Goal: Transaction & Acquisition: Purchase product/service

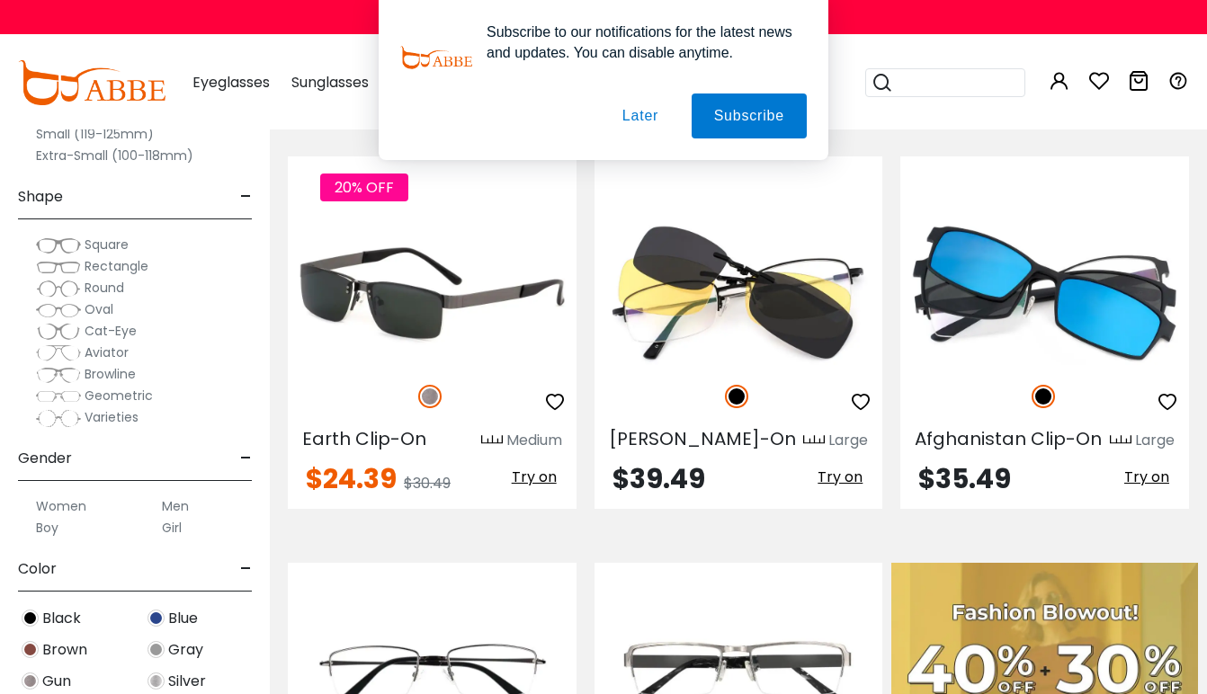
scroll to position [647, 0]
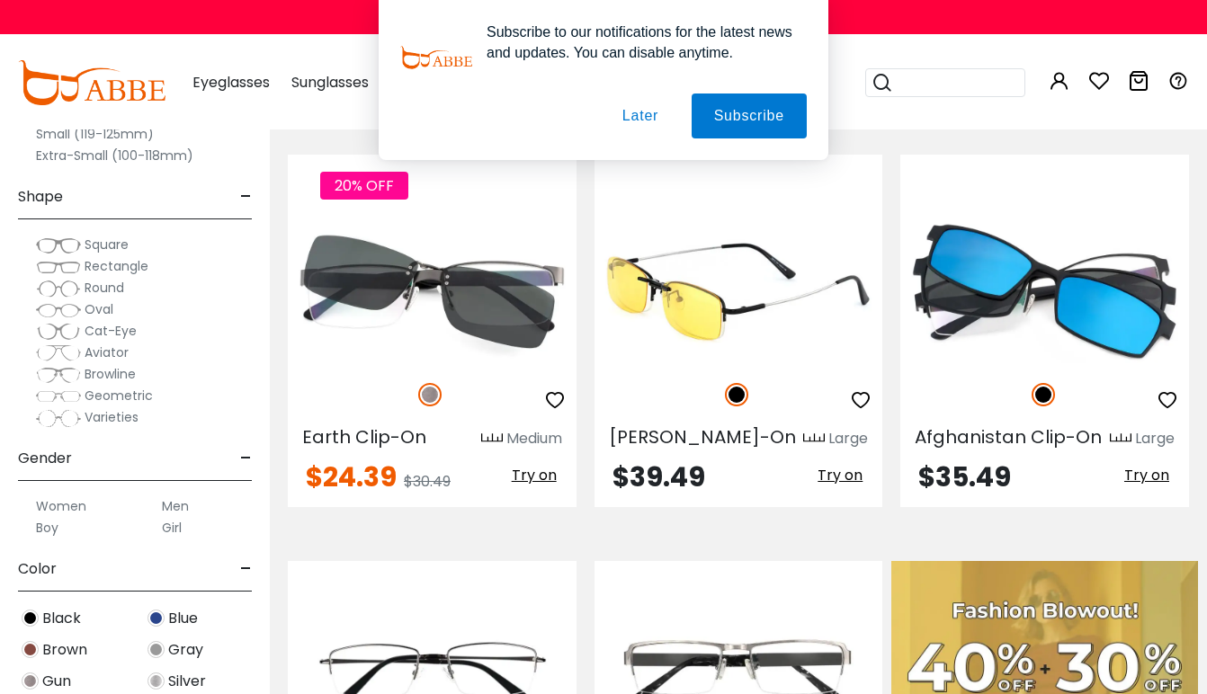
click at [725, 291] on img at bounding box center [739, 291] width 289 height 144
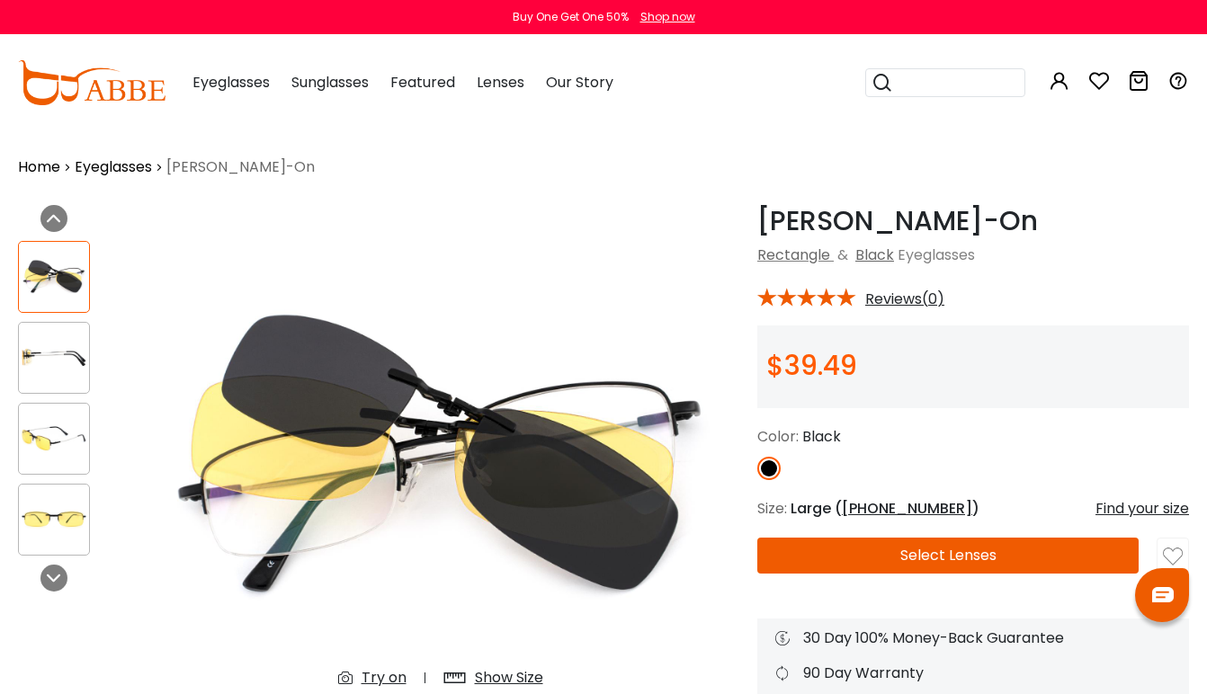
click at [49, 381] on div at bounding box center [54, 358] width 72 height 72
click at [57, 432] on img at bounding box center [54, 438] width 70 height 35
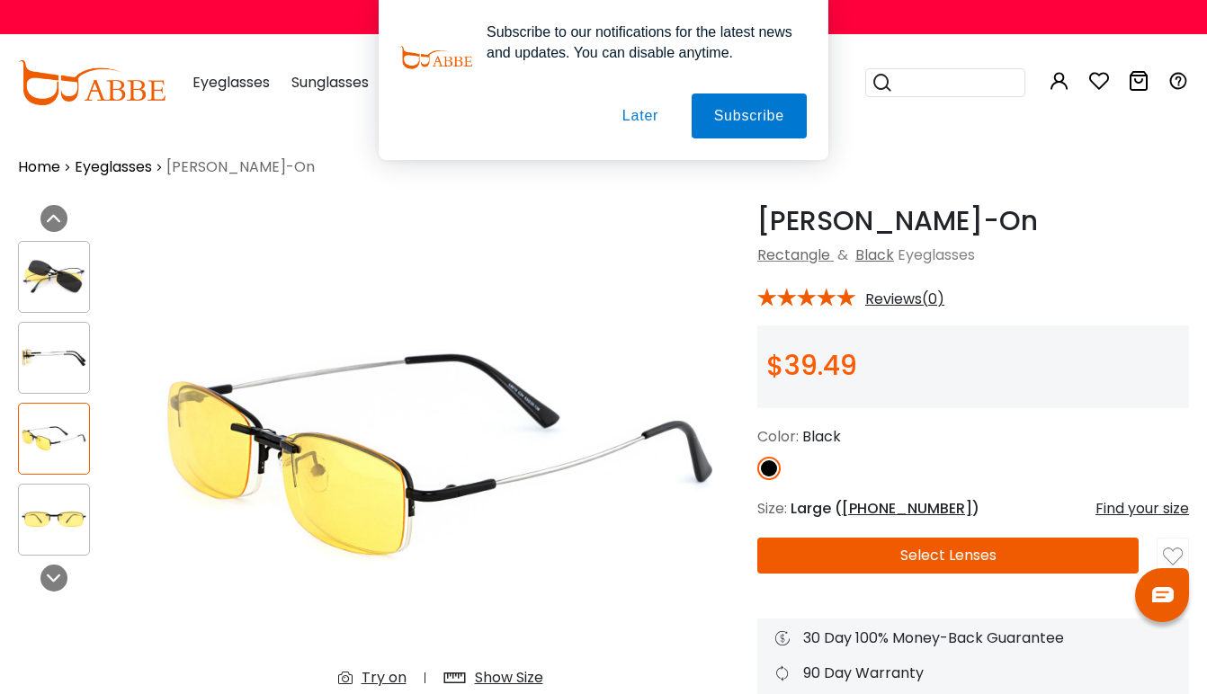
click at [61, 514] on img at bounding box center [54, 519] width 70 height 35
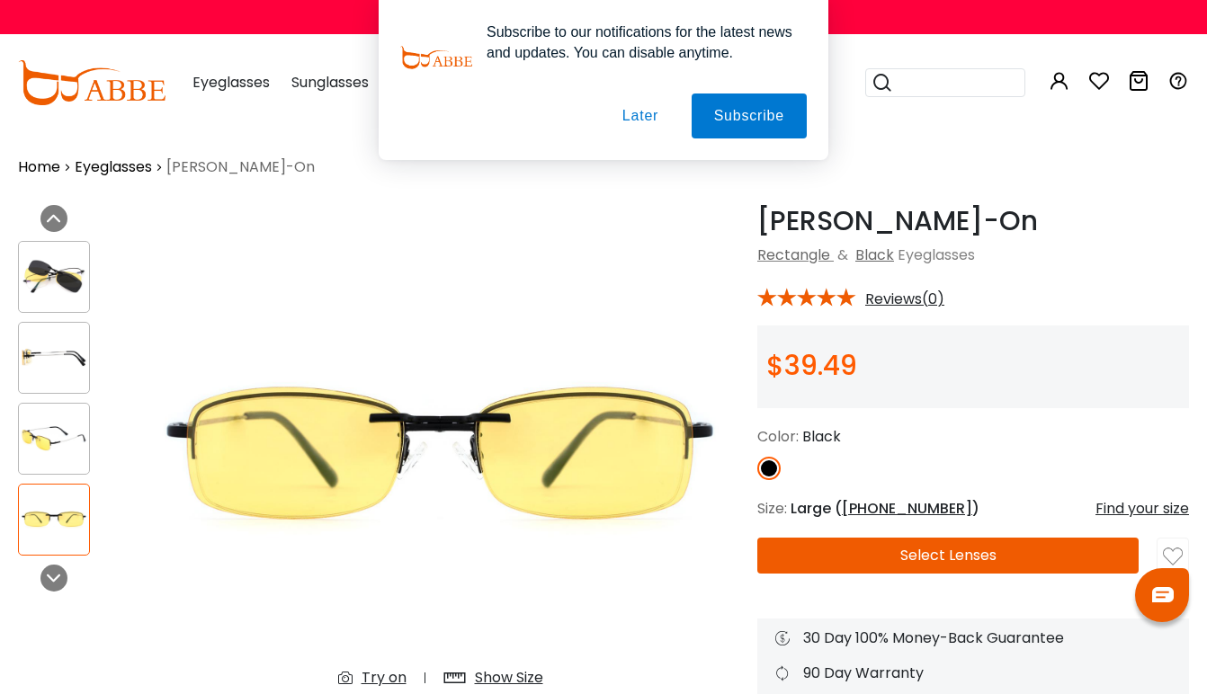
click at [61, 288] on img at bounding box center [54, 276] width 70 height 35
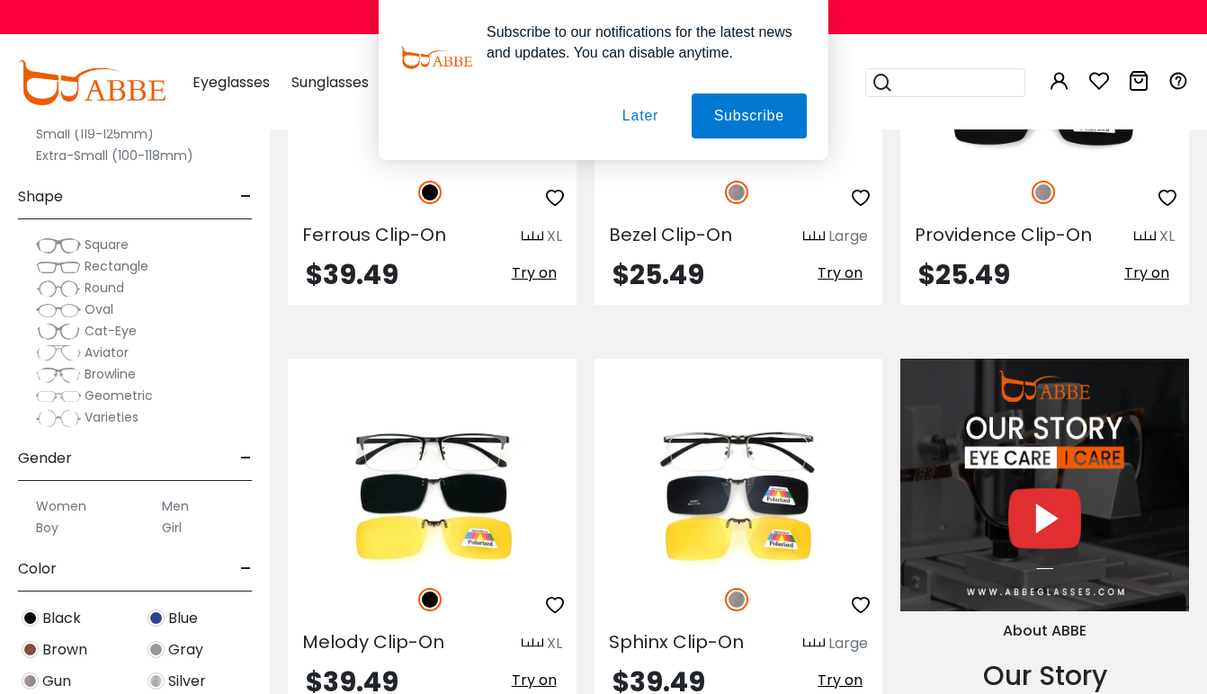
scroll to position [1705, 0]
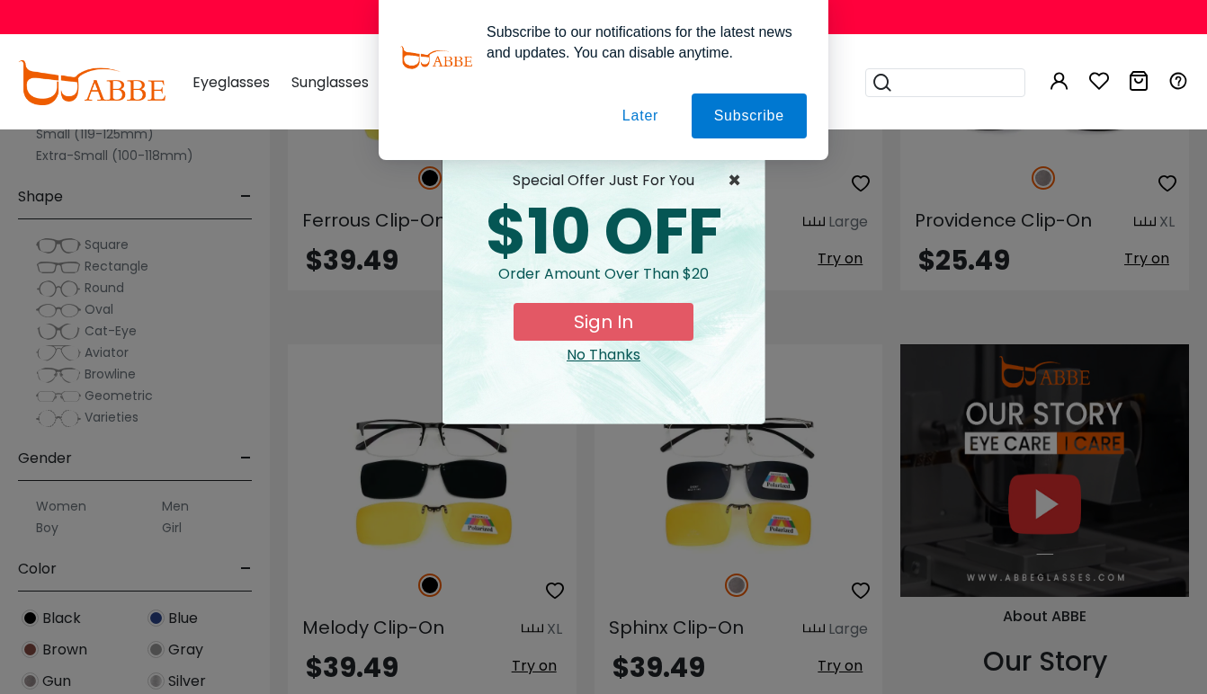
click at [738, 178] on span "×" at bounding box center [739, 181] width 22 height 22
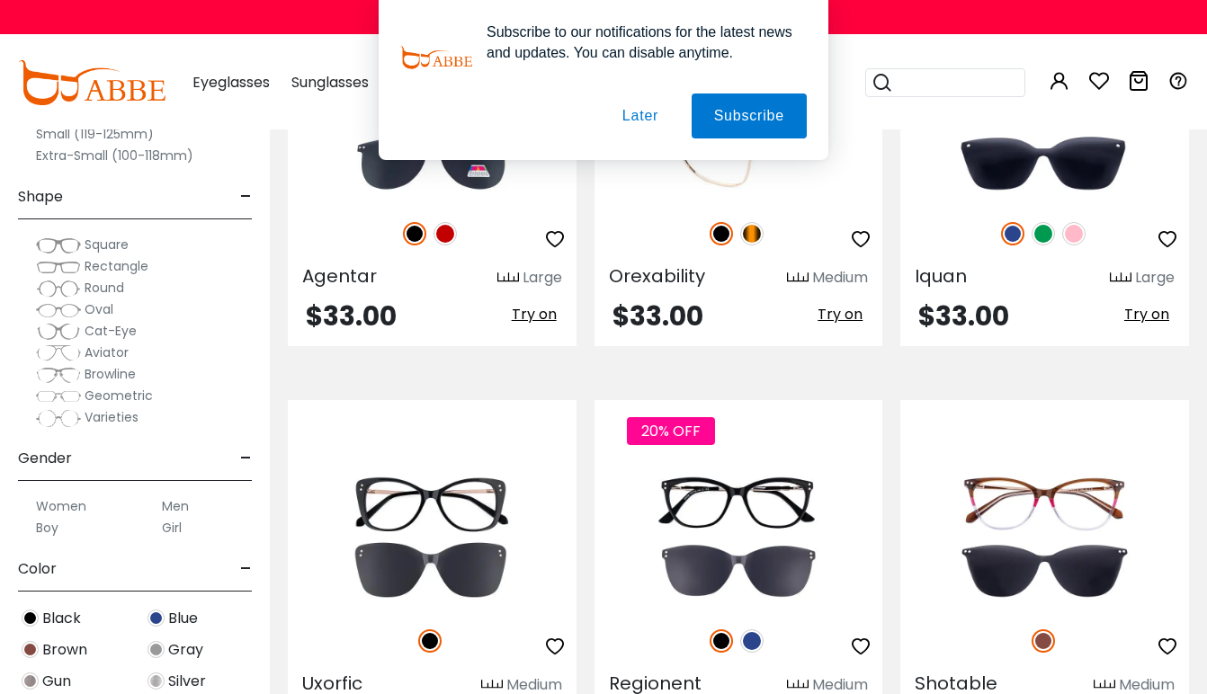
scroll to position [2868, 0]
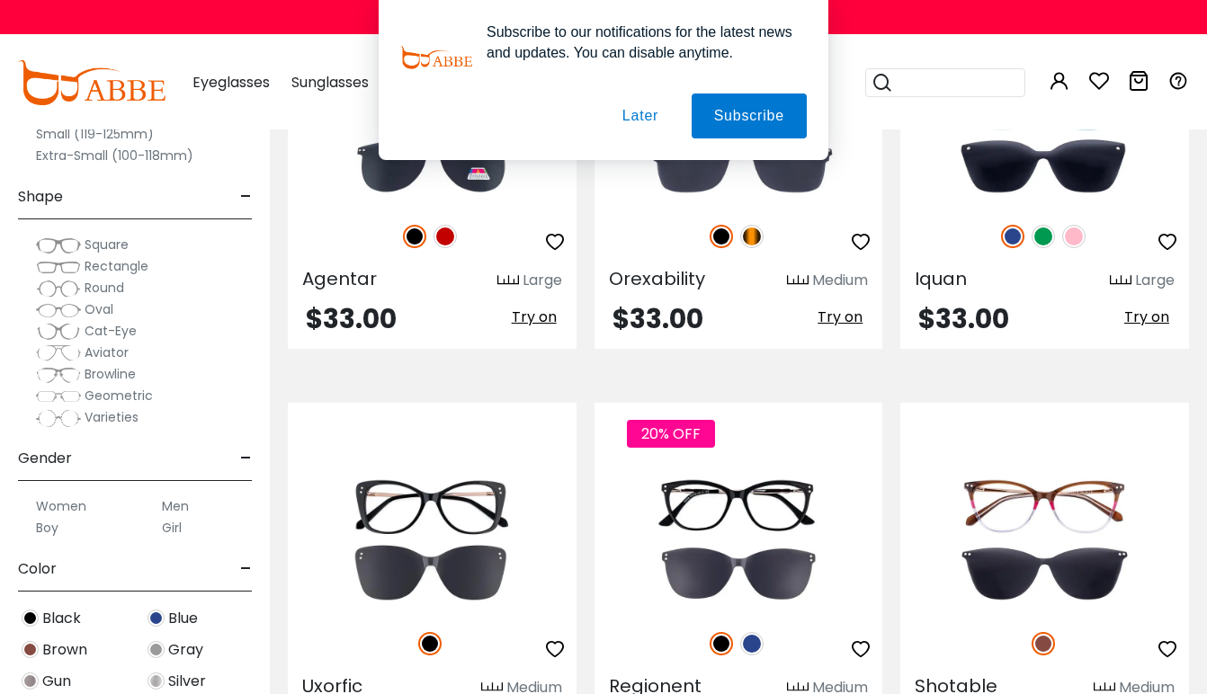
click at [0, 0] on button "Later" at bounding box center [0, 0] width 0 height 0
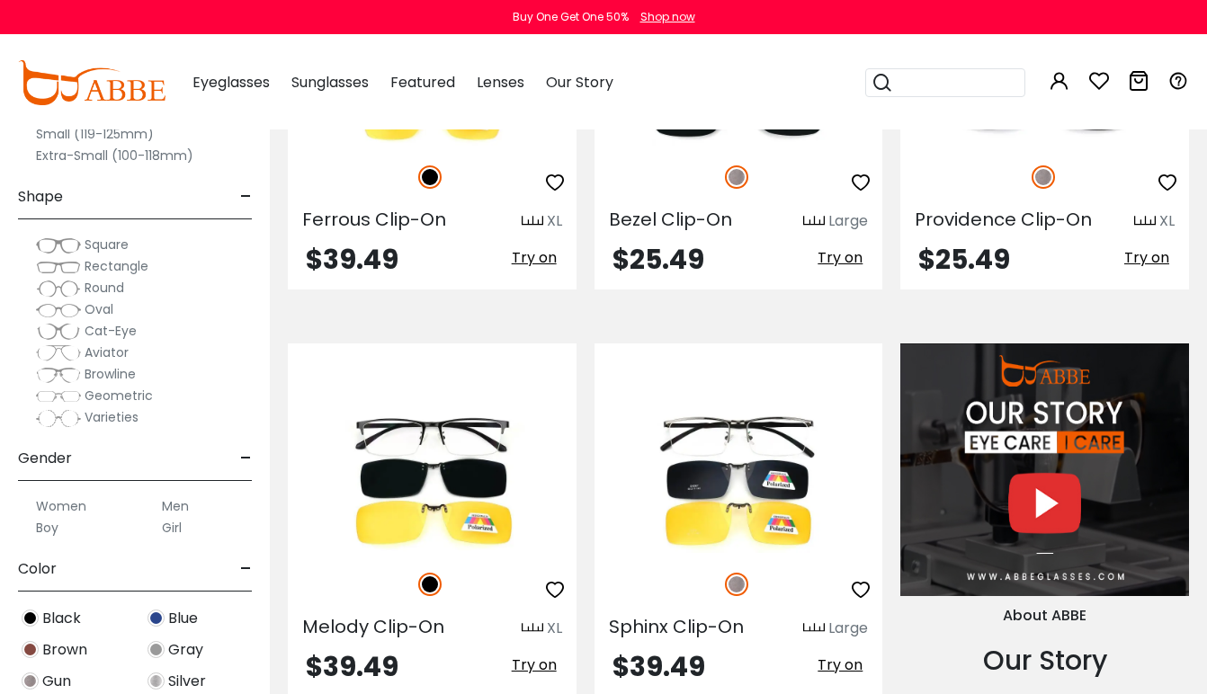
scroll to position [1717, 0]
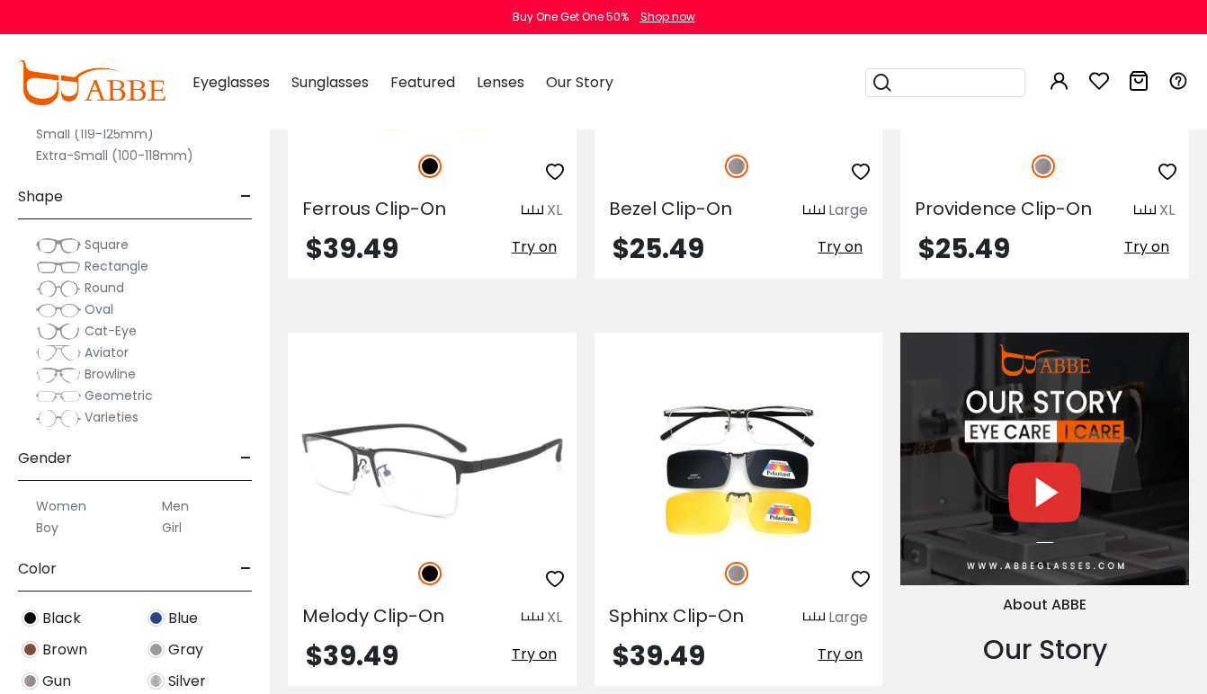
click at [462, 411] on img at bounding box center [432, 470] width 289 height 144
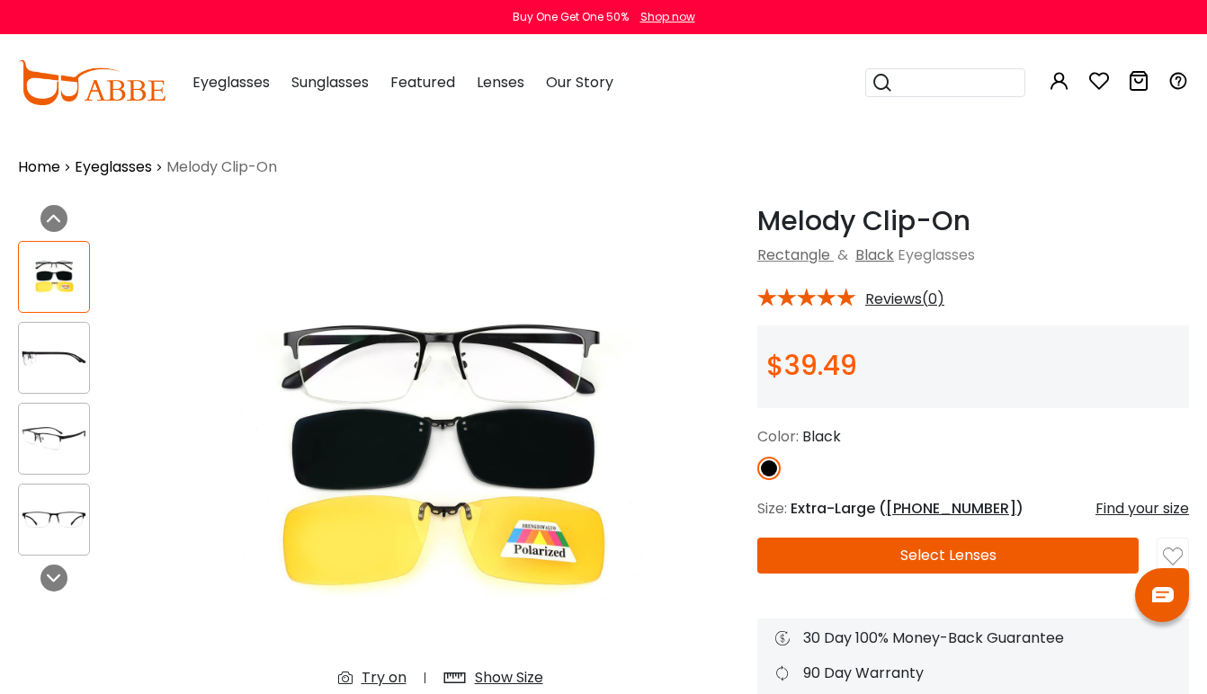
click at [49, 357] on img at bounding box center [54, 357] width 70 height 35
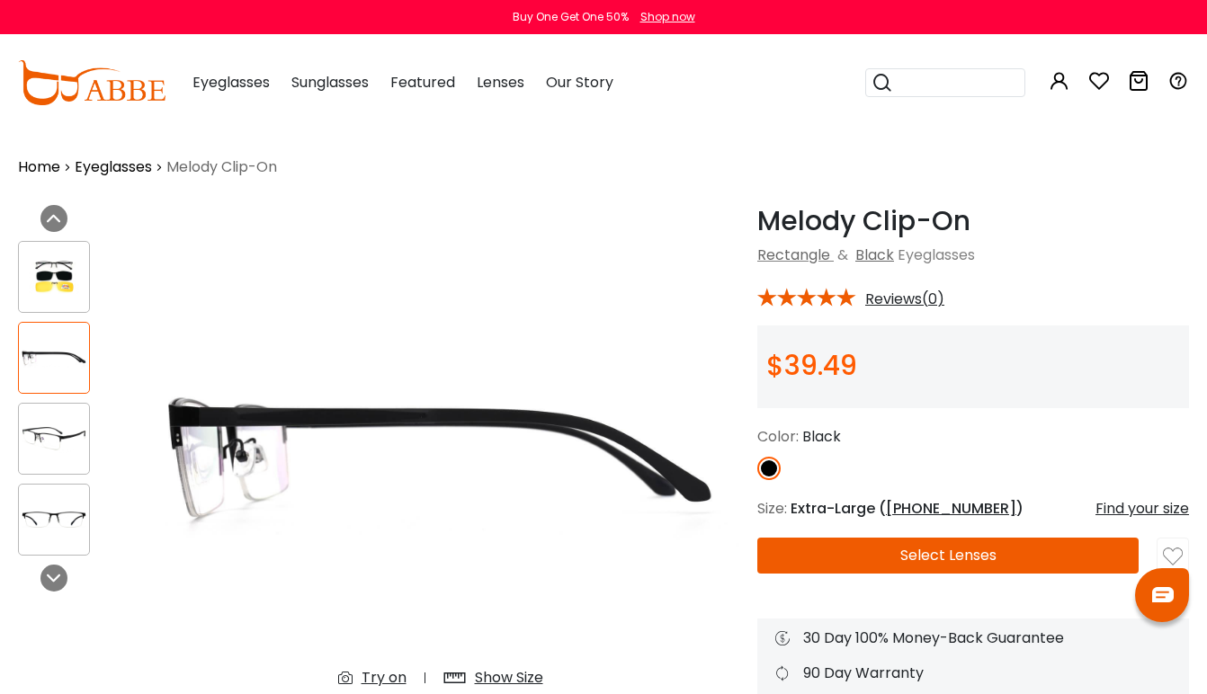
click at [45, 431] on img at bounding box center [54, 438] width 70 height 35
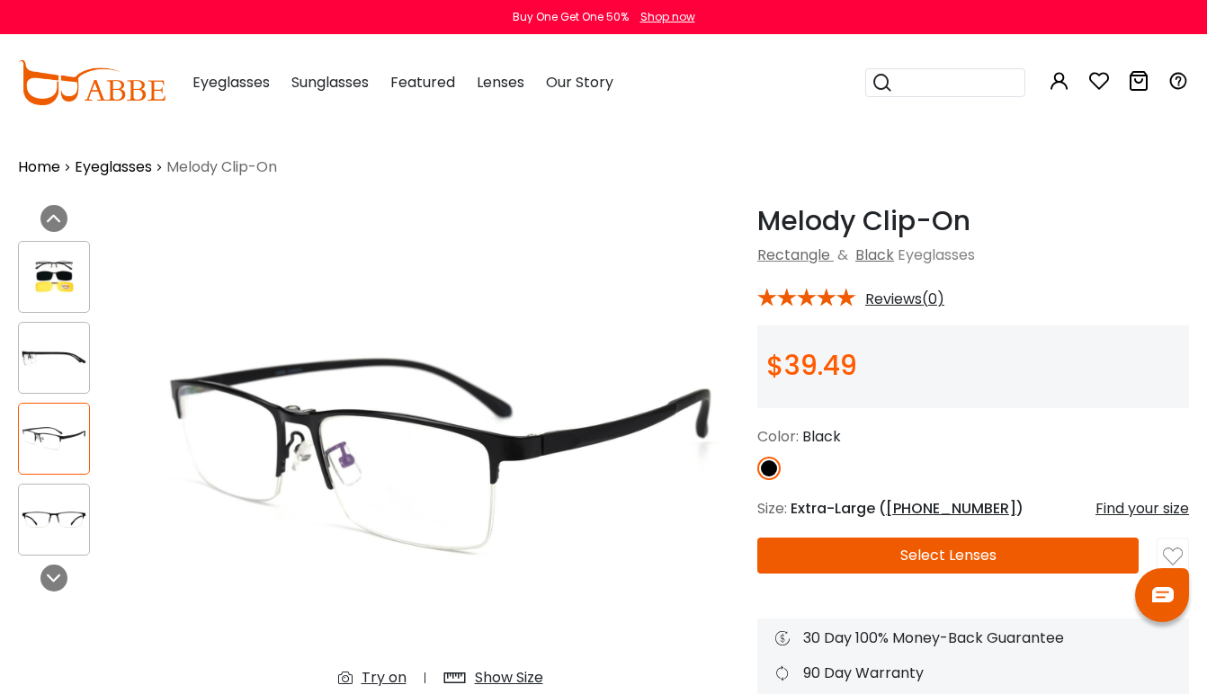
click at [42, 523] on img at bounding box center [54, 519] width 70 height 35
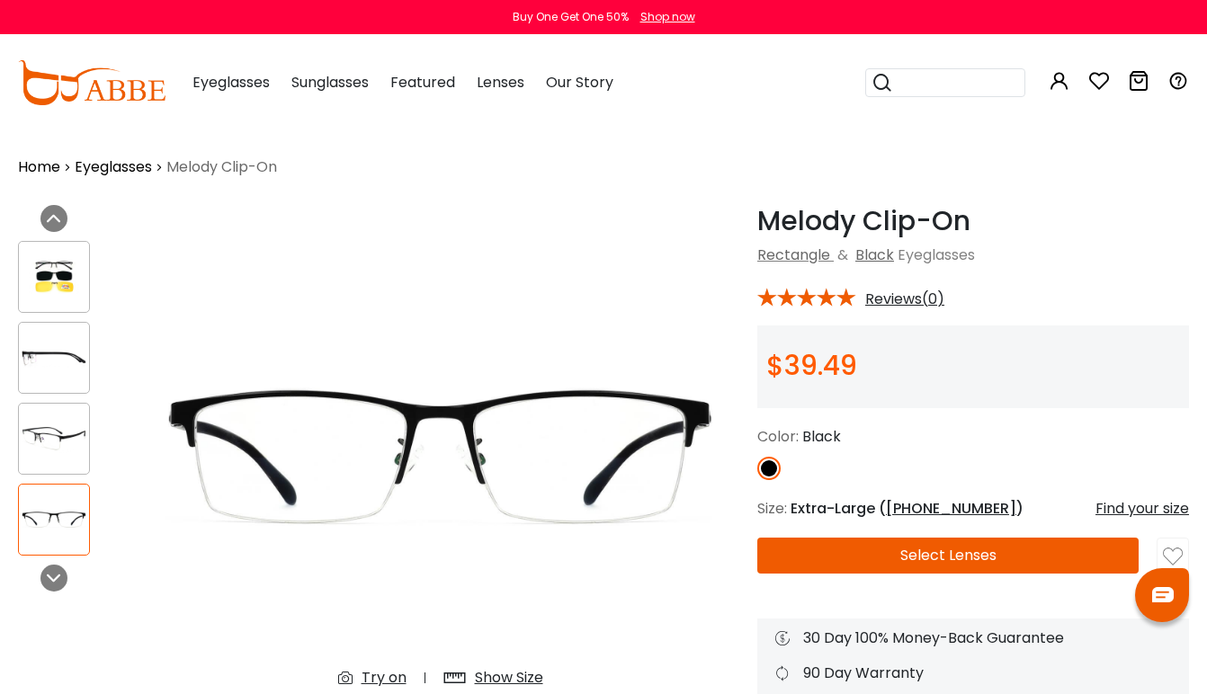
click at [62, 292] on img at bounding box center [54, 276] width 70 height 35
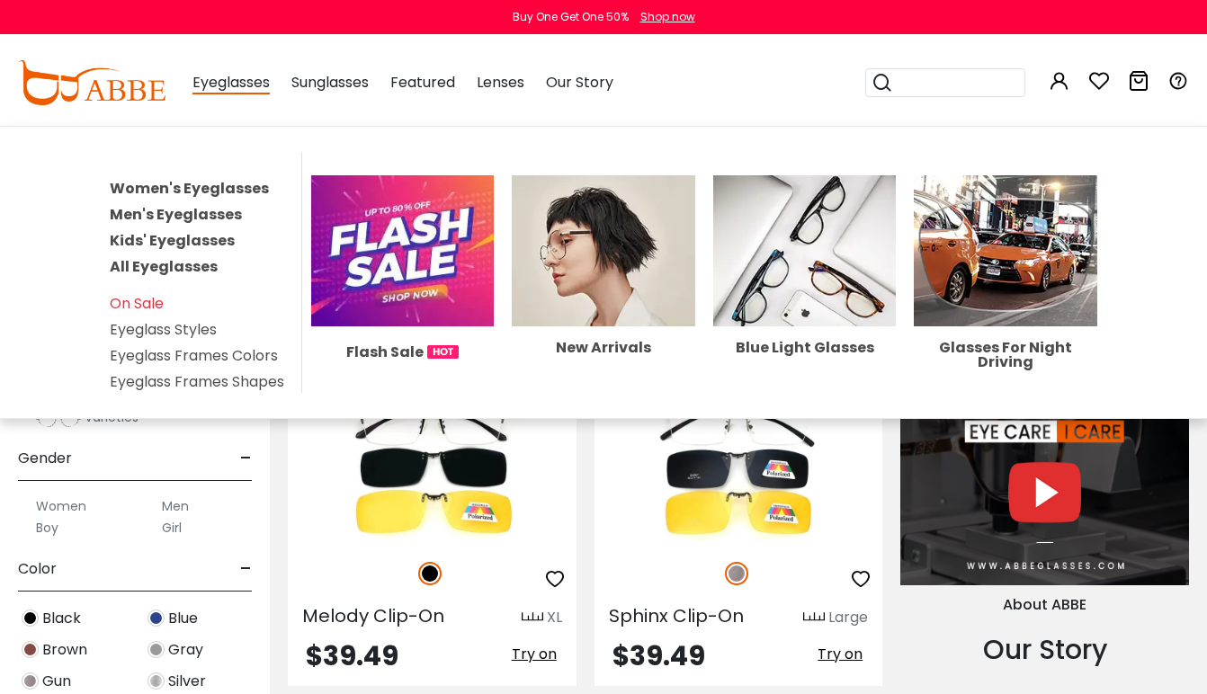
scroll to position [1717, 0]
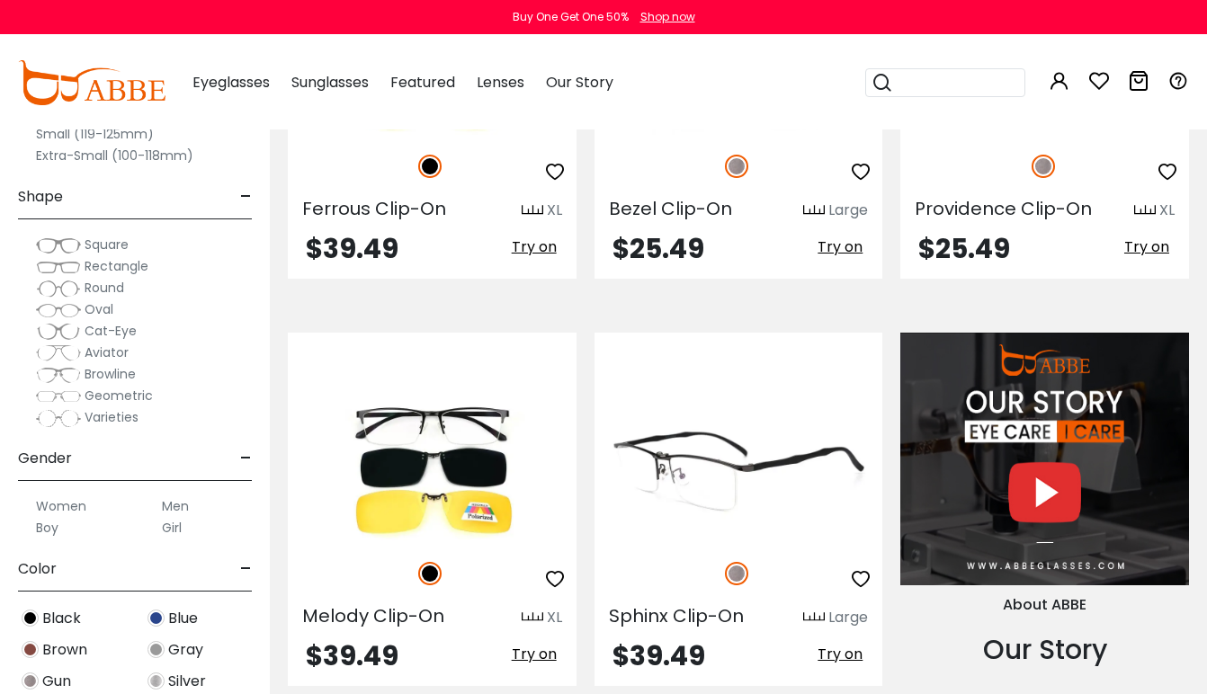
click at [703, 442] on img at bounding box center [739, 470] width 289 height 144
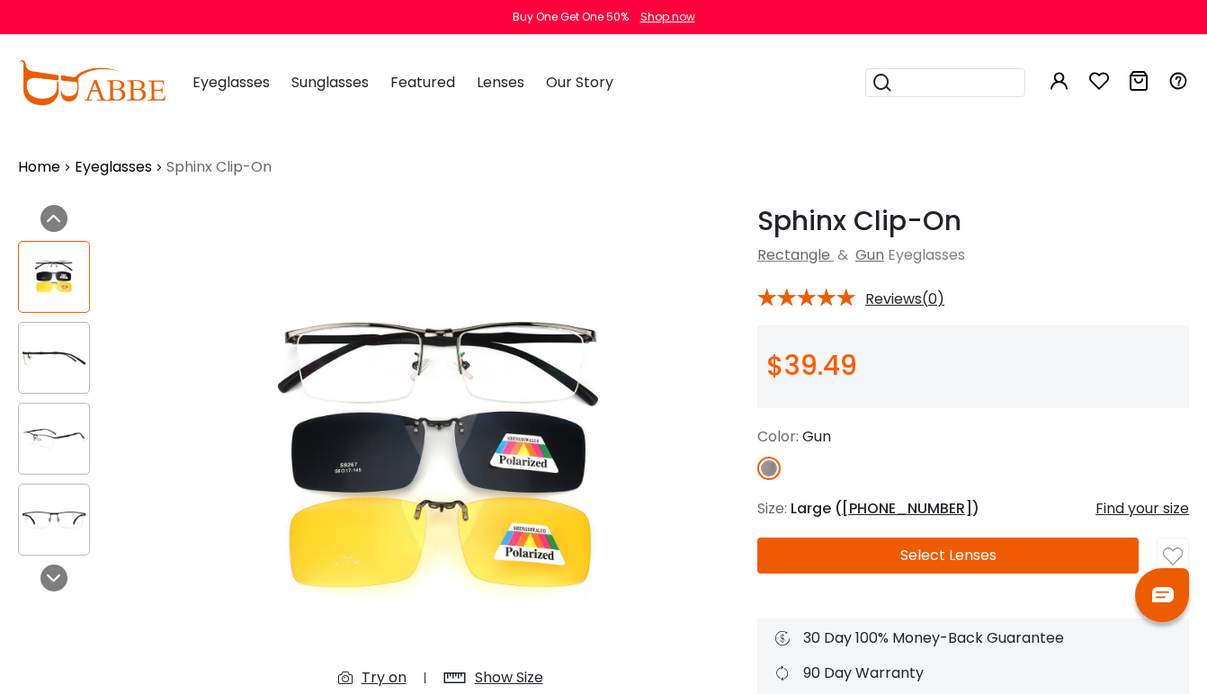
click at [50, 362] on img at bounding box center [54, 357] width 70 height 35
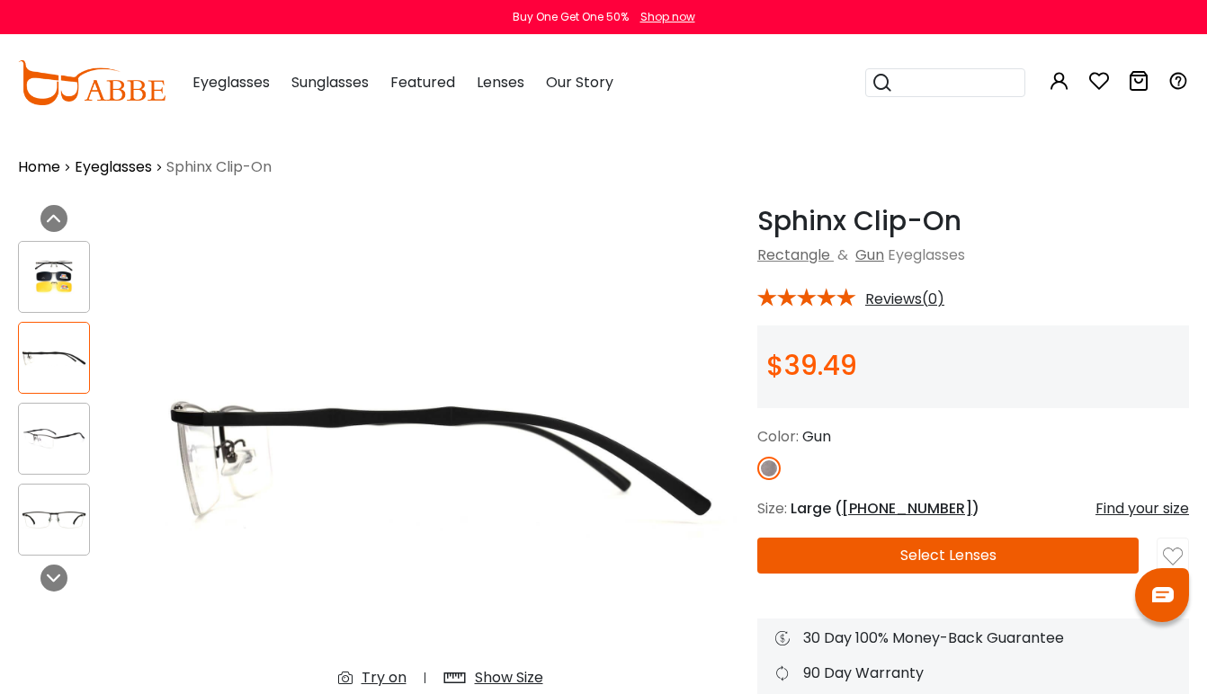
click at [52, 442] on img at bounding box center [54, 438] width 70 height 35
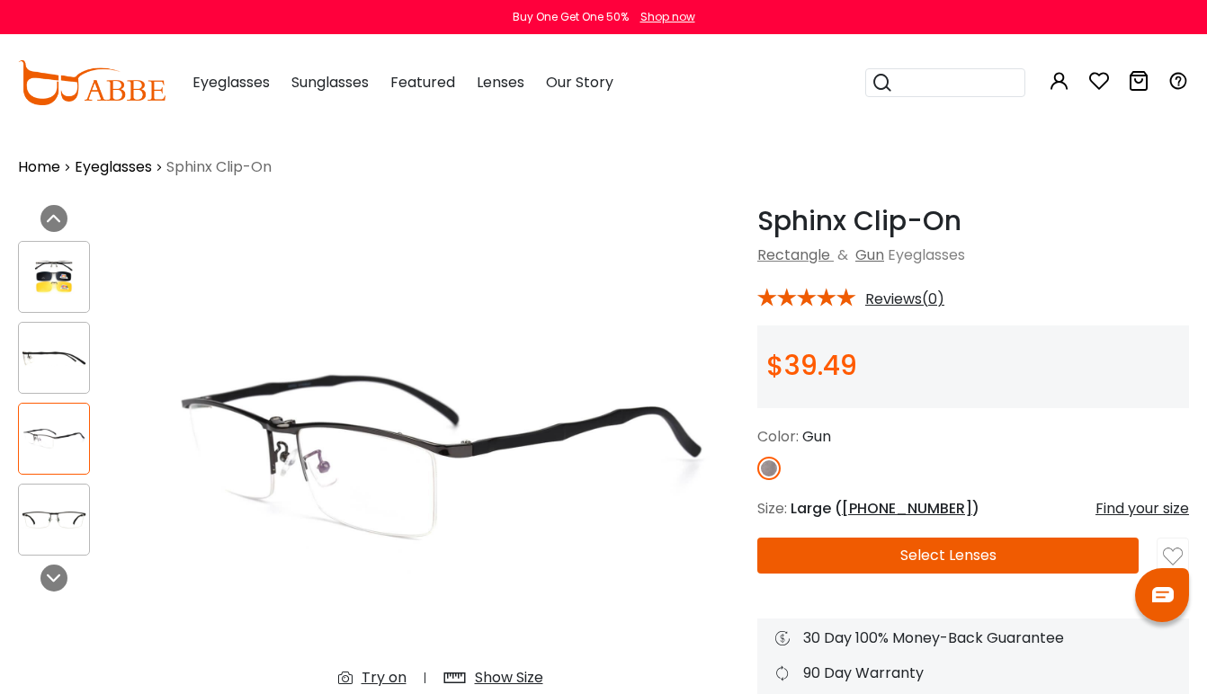
click at [52, 505] on img at bounding box center [54, 519] width 70 height 35
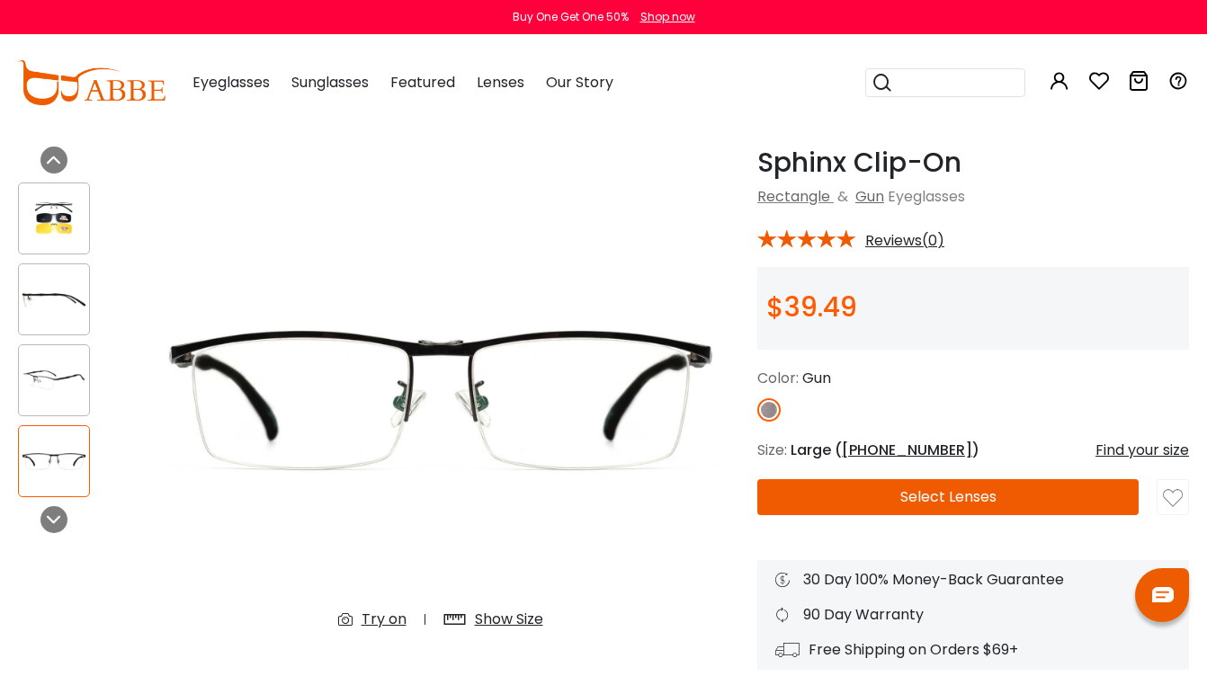
scroll to position [57, 0]
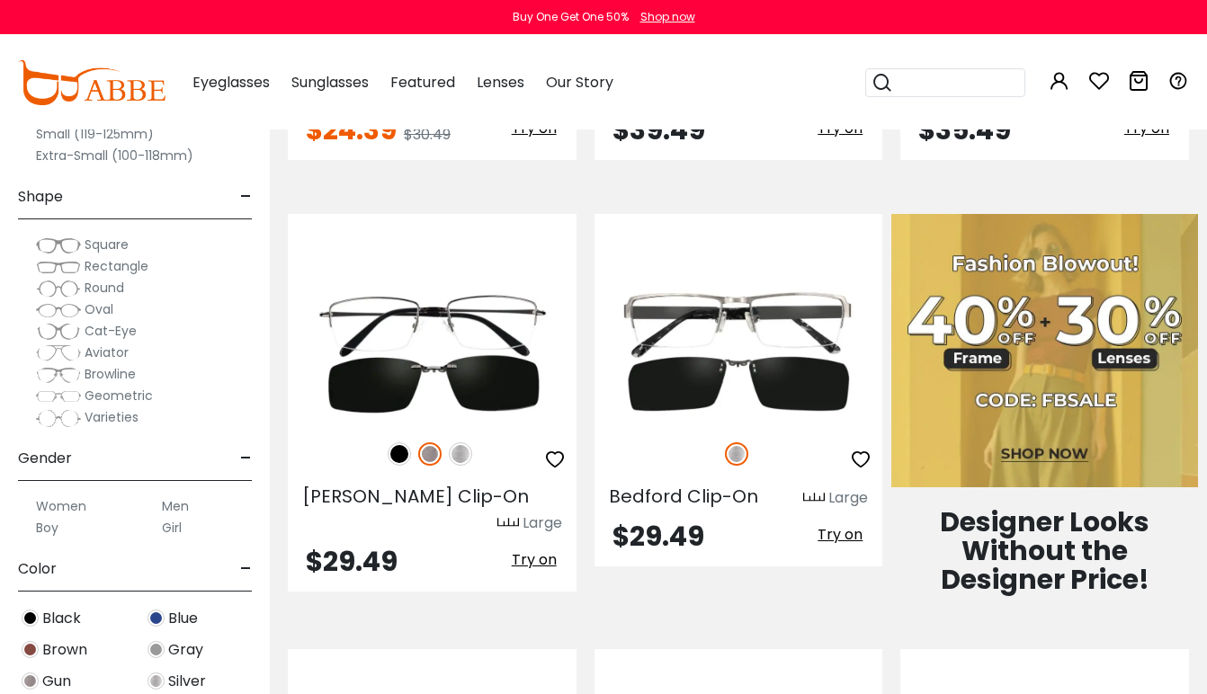
scroll to position [992, 0]
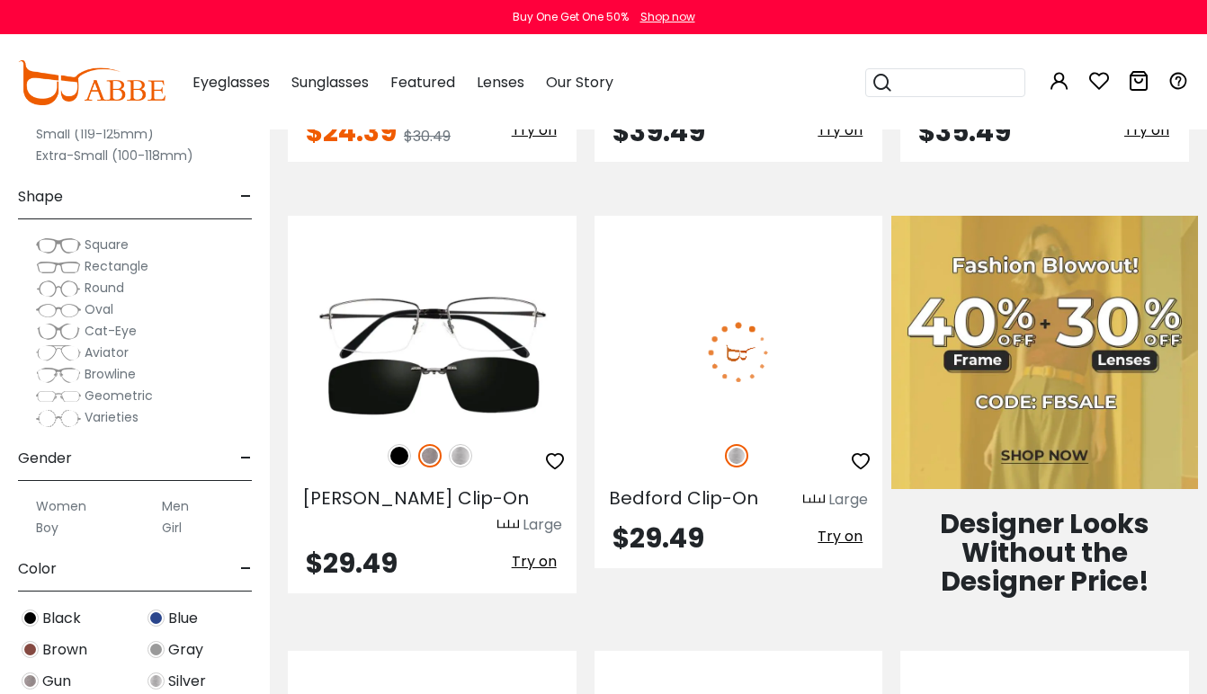
click at [771, 344] on img at bounding box center [739, 353] width 289 height 144
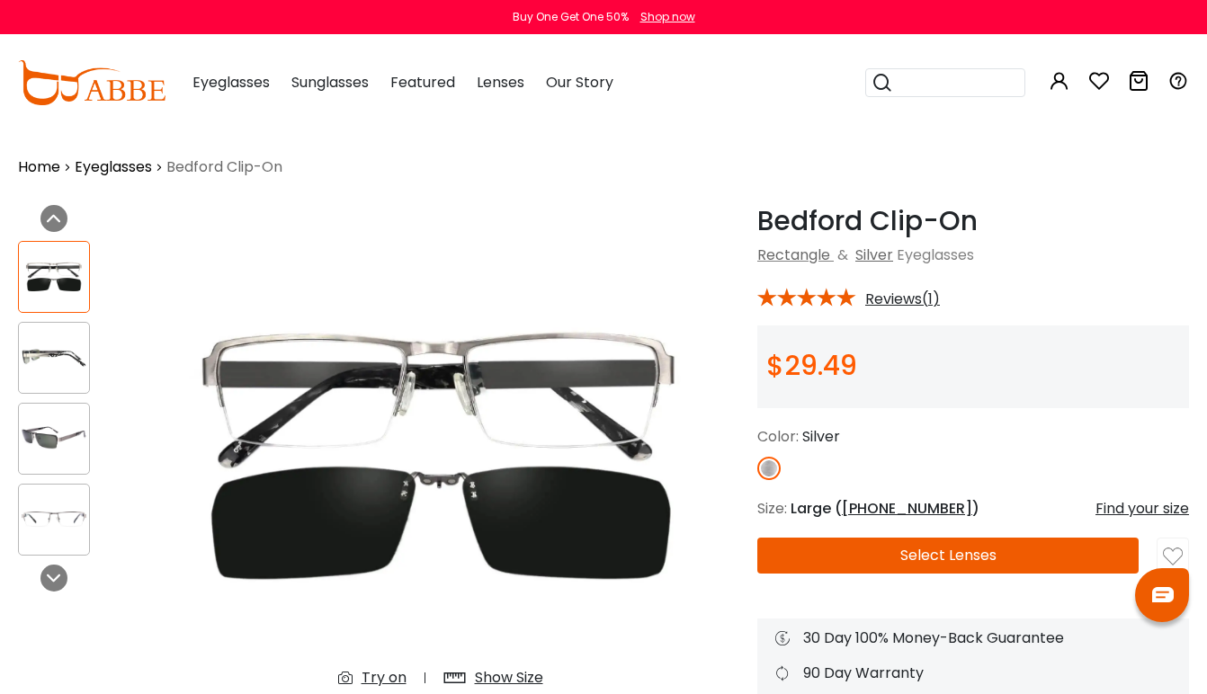
click at [55, 358] on img at bounding box center [54, 357] width 70 height 35
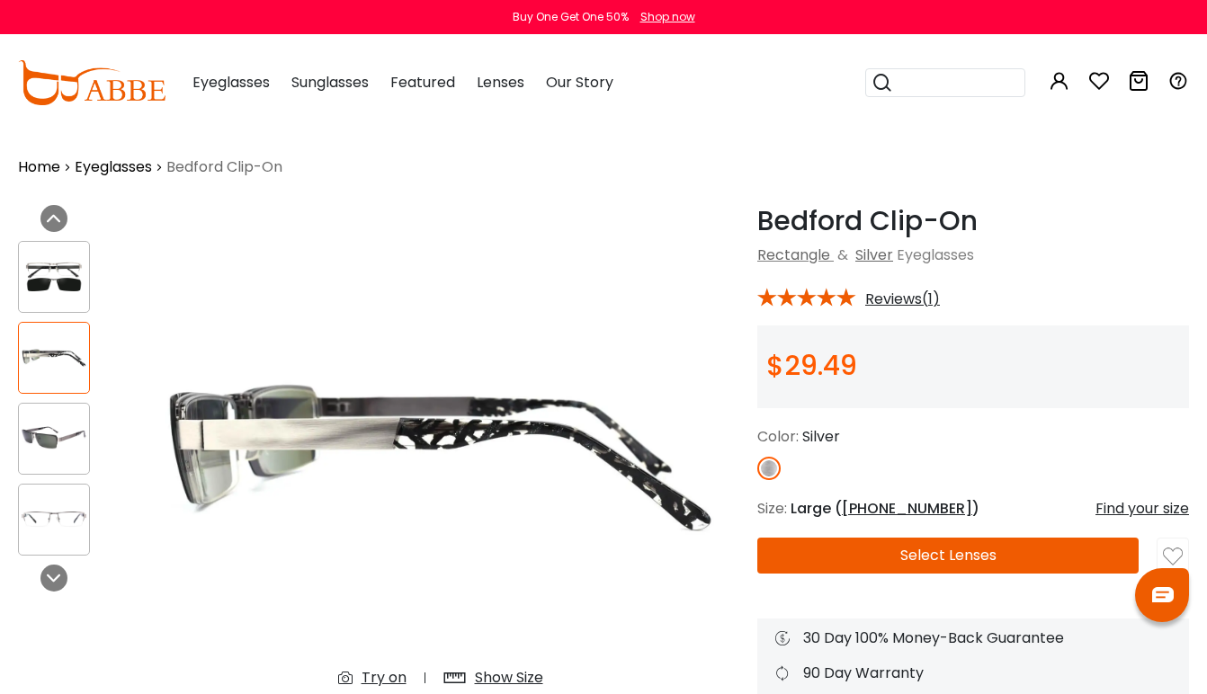
click at [49, 434] on img at bounding box center [54, 438] width 70 height 35
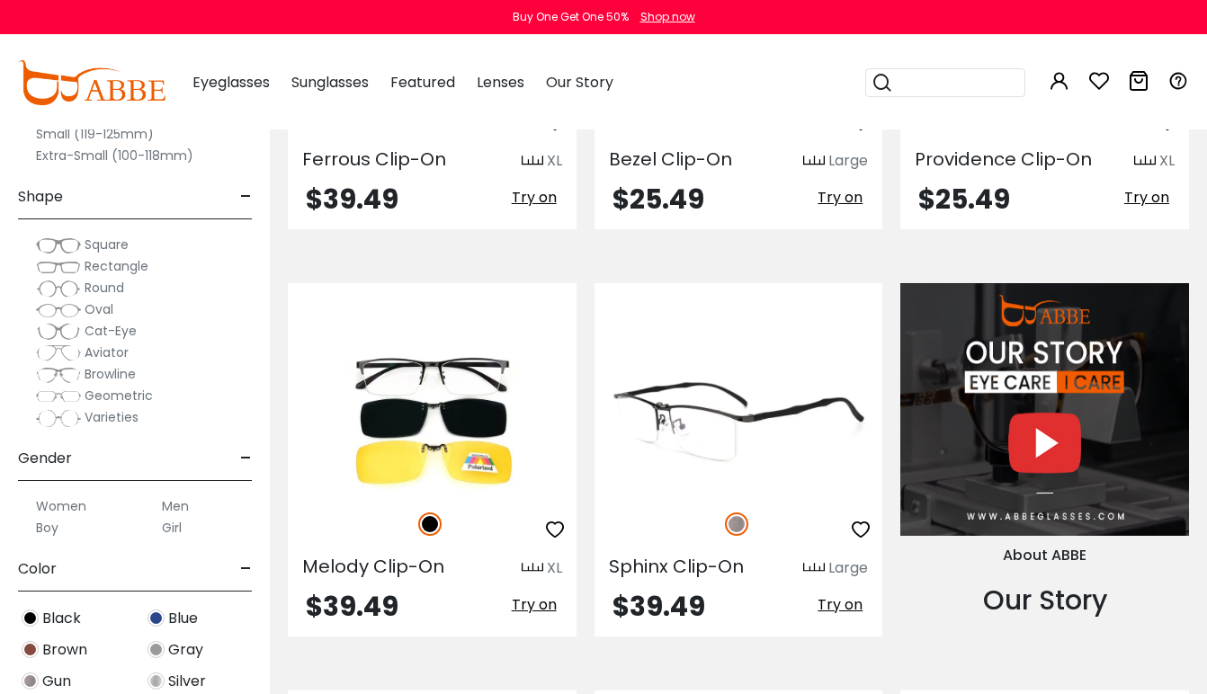
scroll to position [1768, 0]
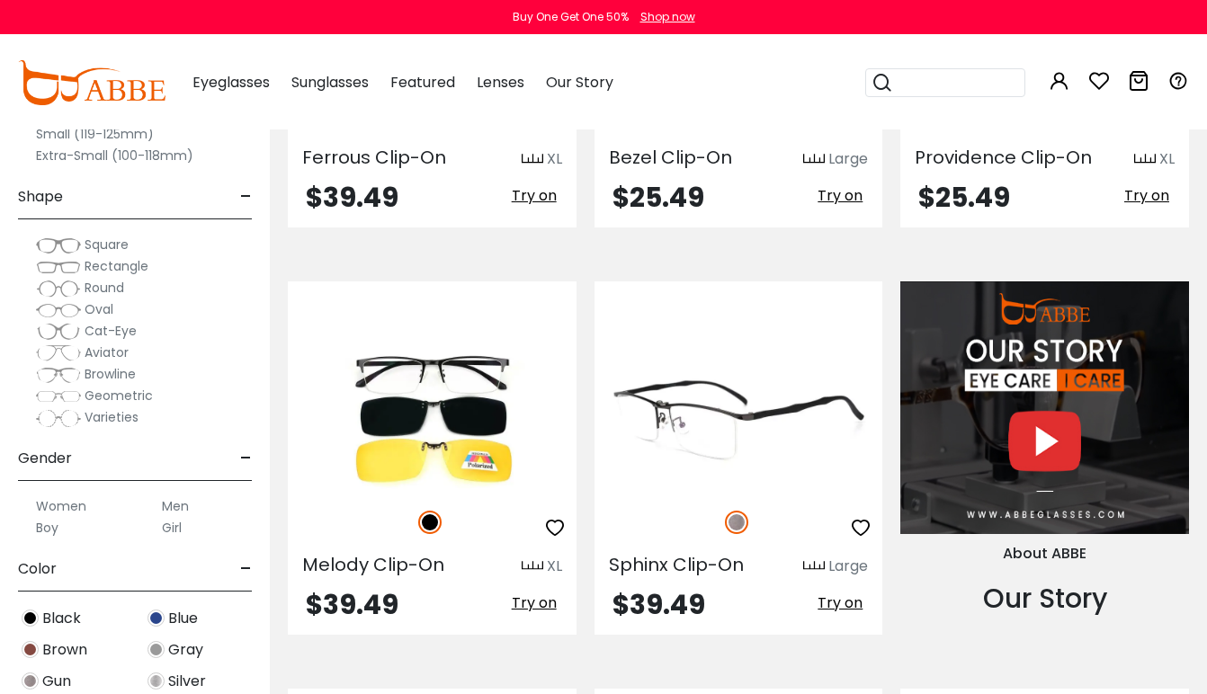
click at [676, 388] on img at bounding box center [739, 418] width 289 height 144
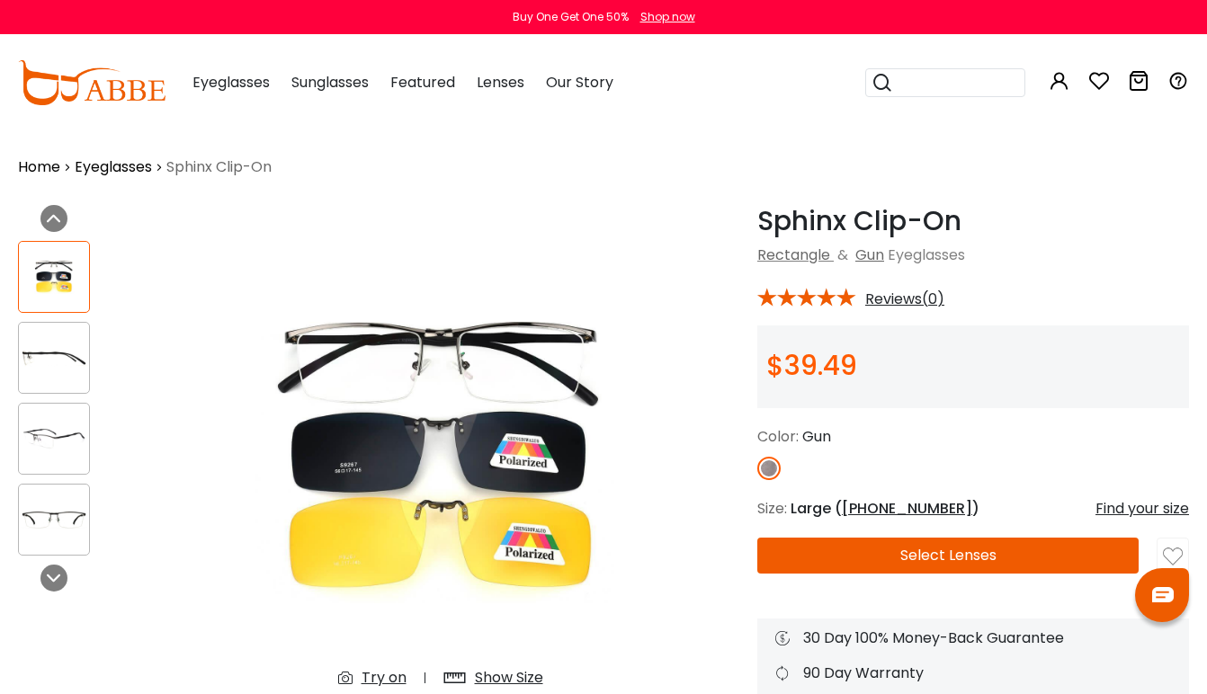
click at [59, 355] on img at bounding box center [54, 357] width 70 height 35
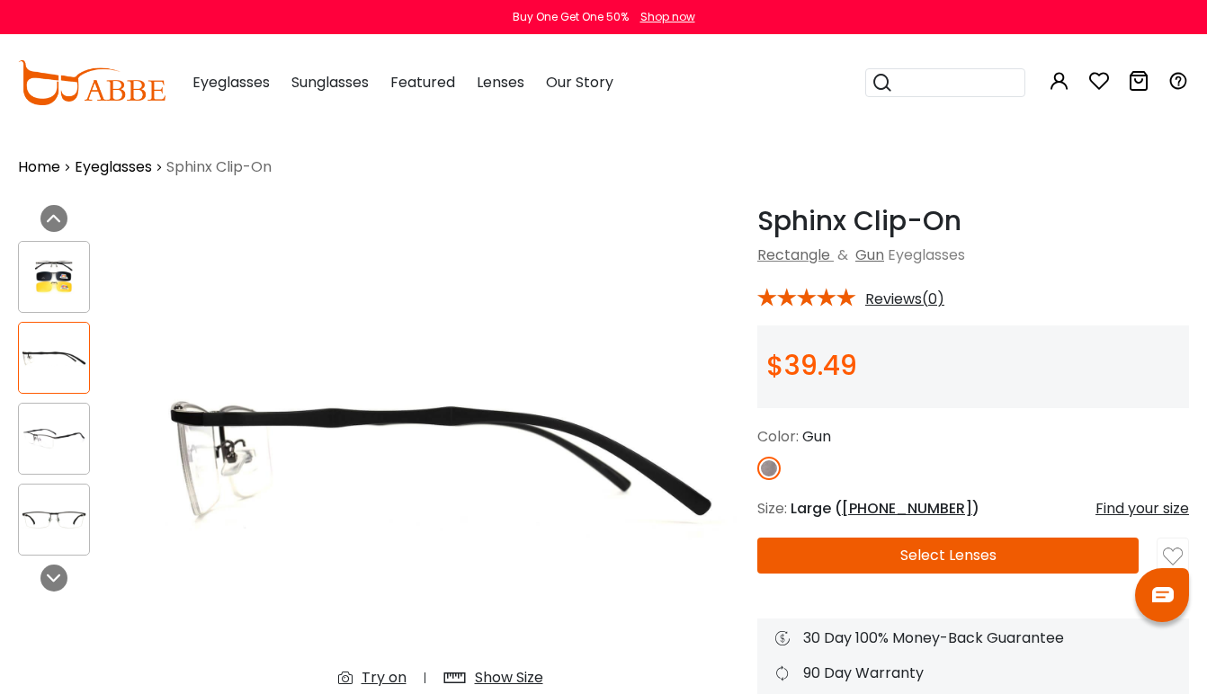
click at [51, 441] on img at bounding box center [54, 438] width 70 height 35
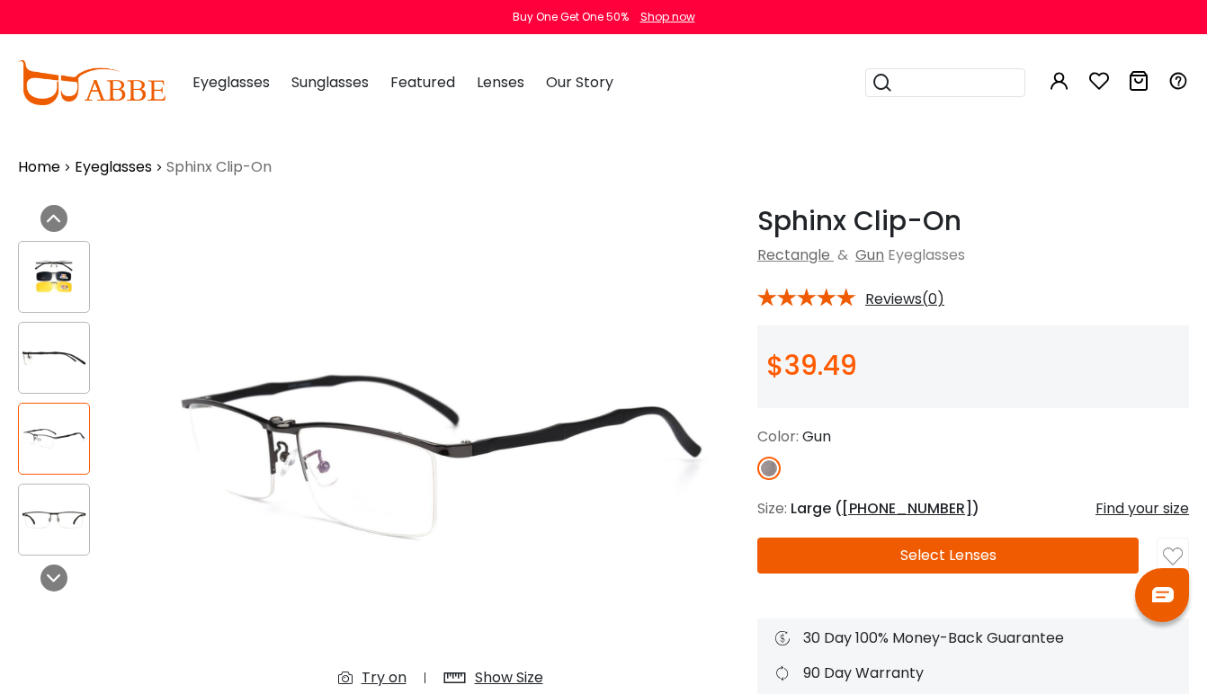
click at [59, 512] on img at bounding box center [54, 519] width 70 height 35
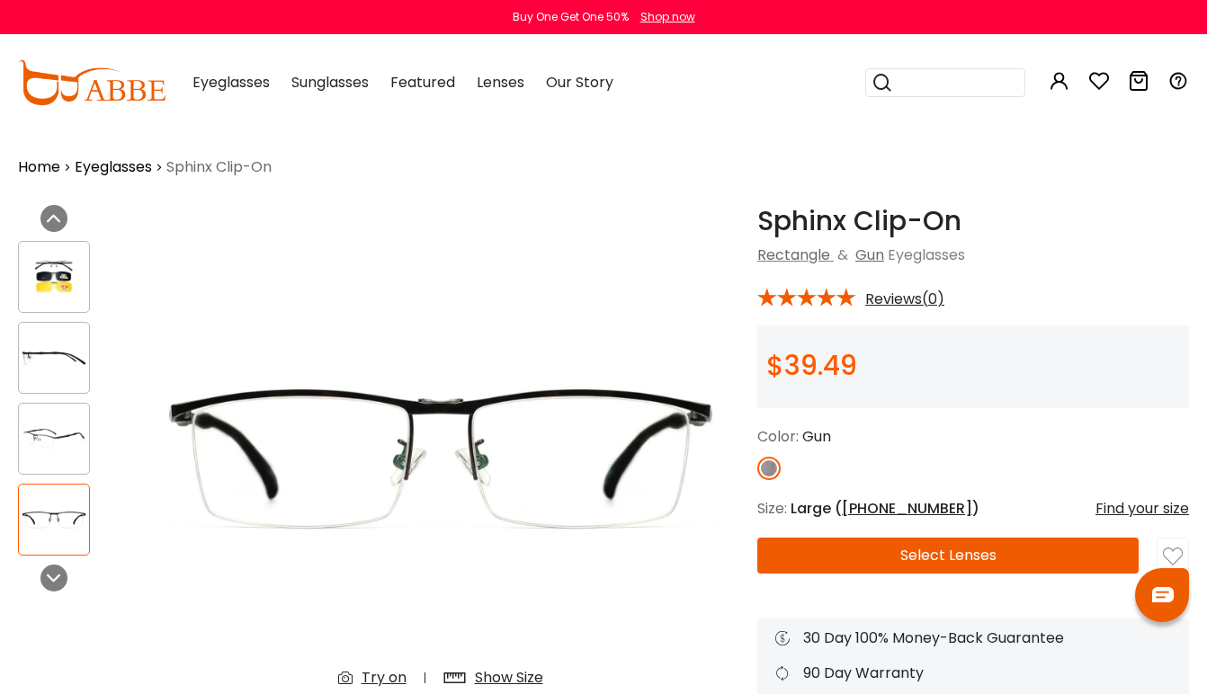
click at [56, 275] on img at bounding box center [54, 276] width 70 height 35
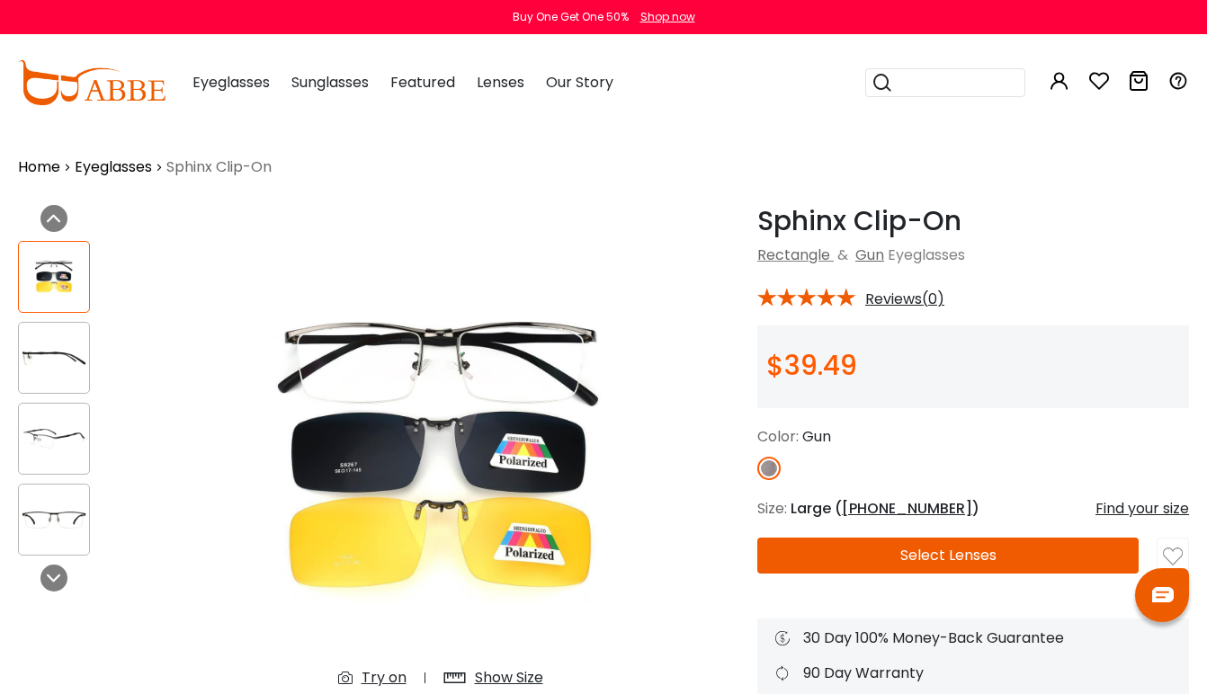
click at [56, 334] on div at bounding box center [54, 358] width 72 height 72
click at [55, 361] on img at bounding box center [54, 357] width 70 height 35
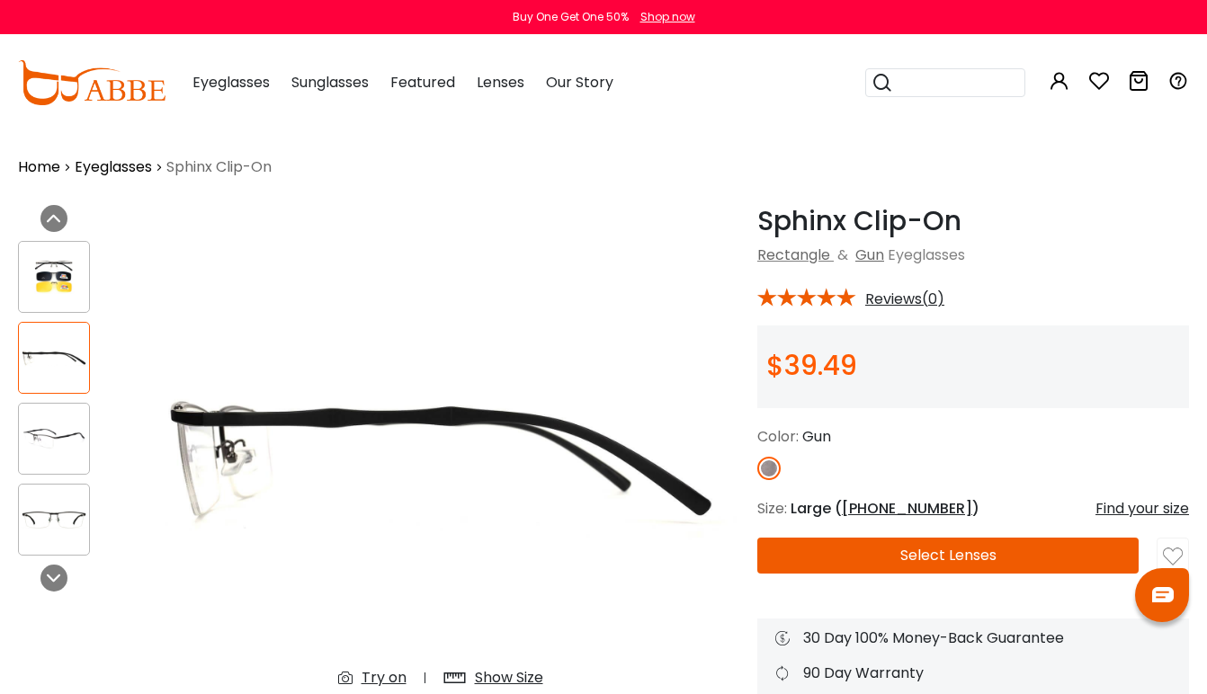
click at [47, 434] on img at bounding box center [54, 438] width 70 height 35
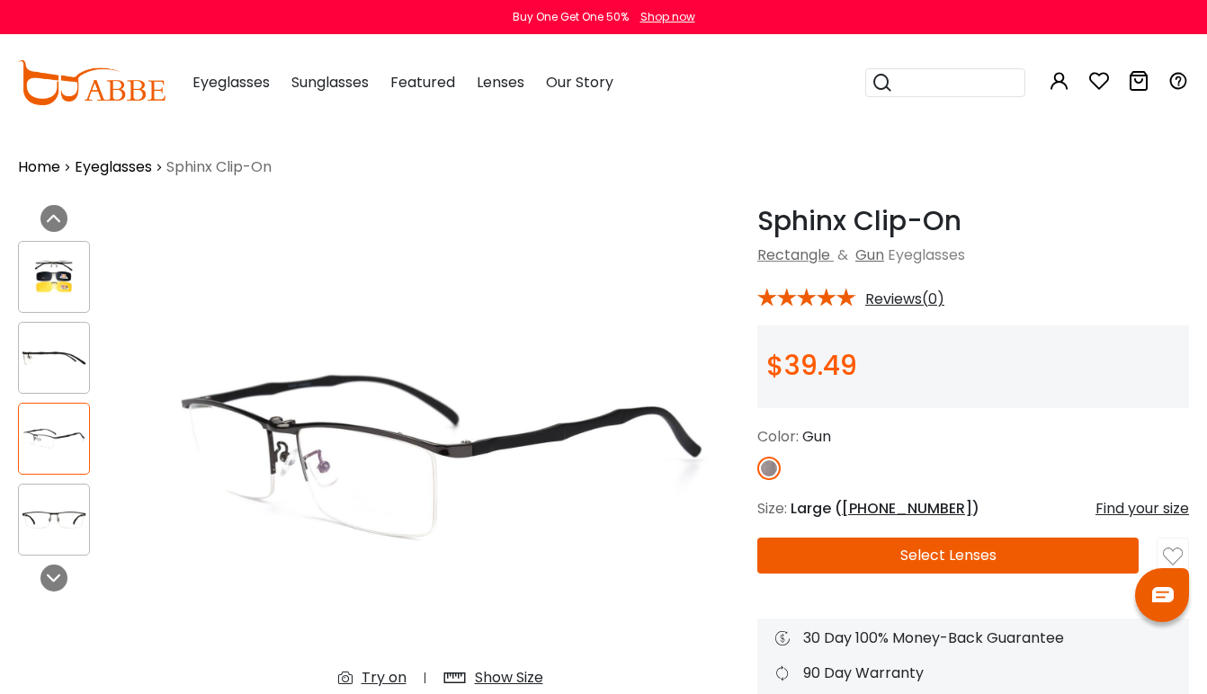
click at [937, 552] on button "Select Lenses" at bounding box center [947, 556] width 381 height 36
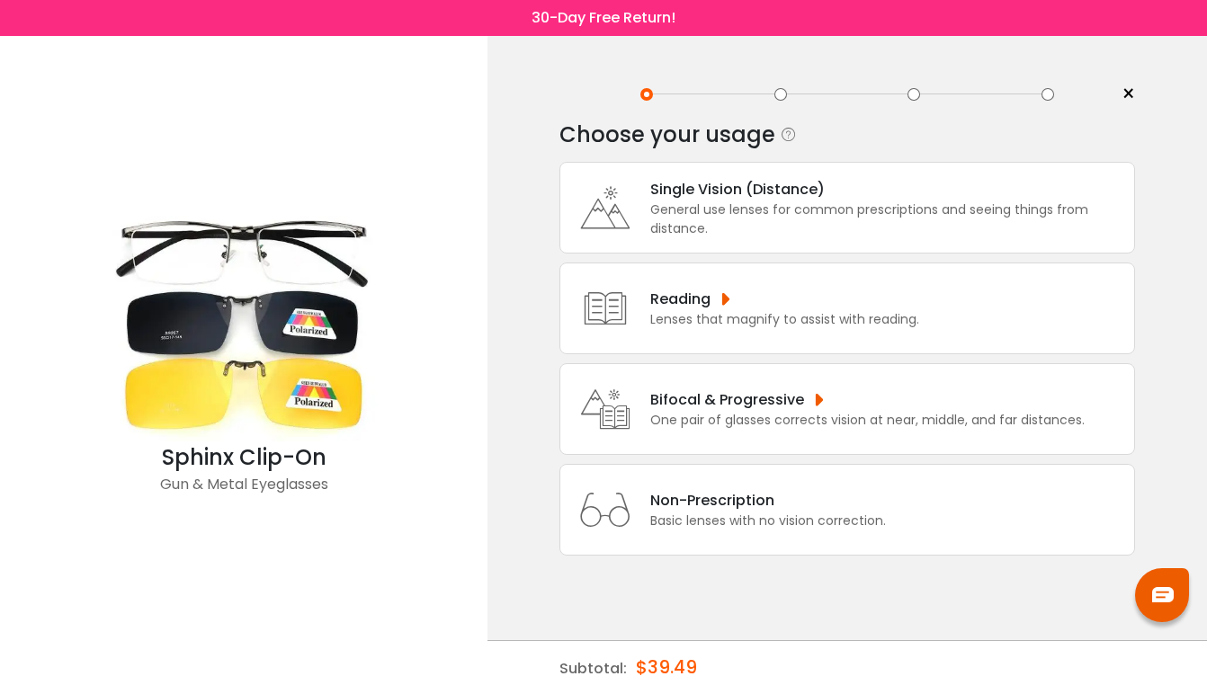
click at [836, 531] on div "Basic lenses with no vision correction." at bounding box center [768, 521] width 236 height 19
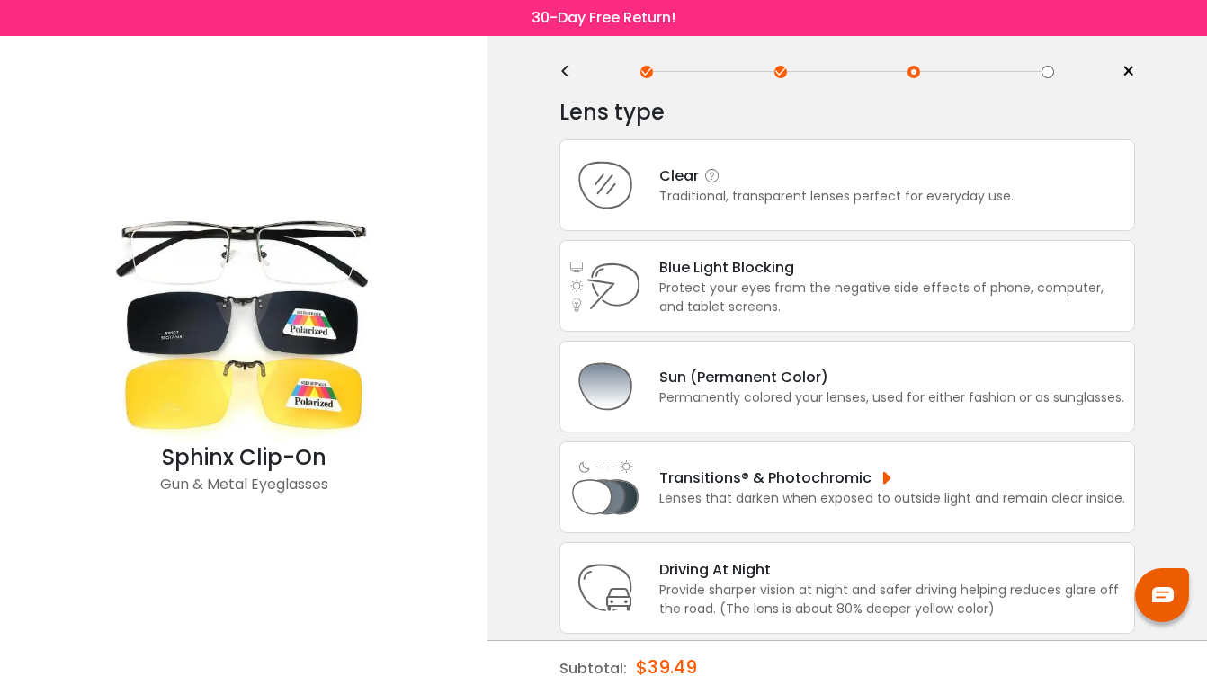
scroll to position [11, 0]
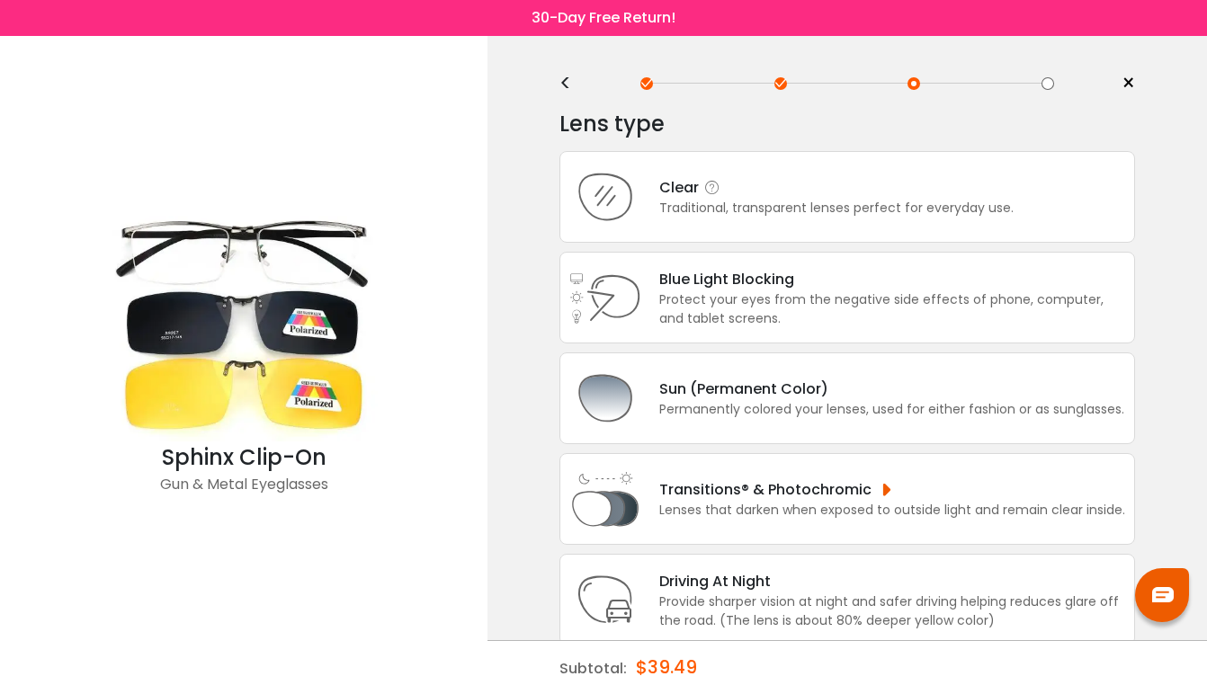
click at [917, 199] on div "Clear" at bounding box center [836, 187] width 354 height 22
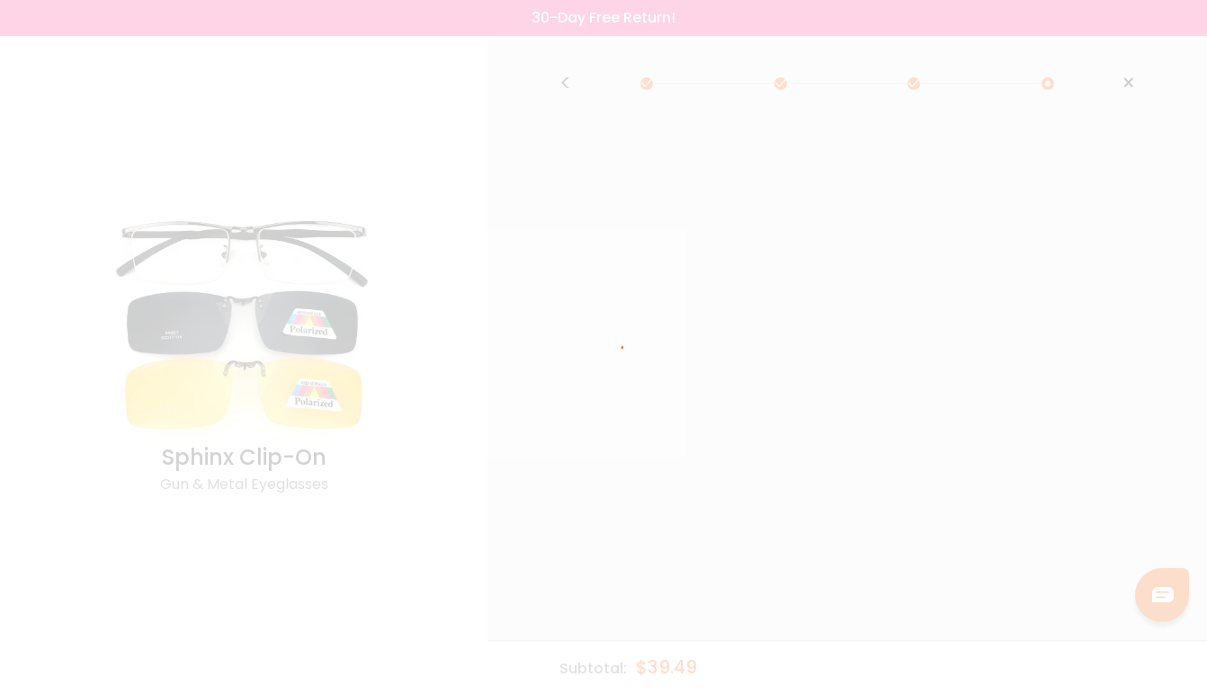
scroll to position [0, 0]
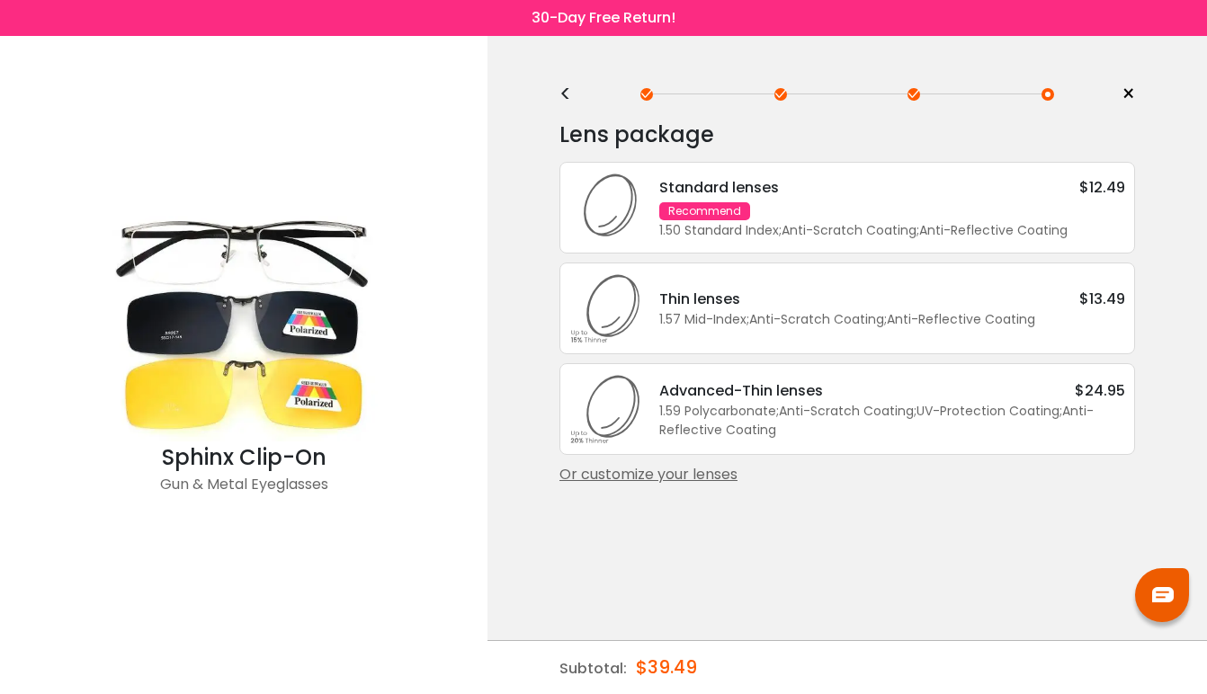
click at [881, 183] on div "Standard lenses $12.49" at bounding box center [892, 187] width 466 height 22
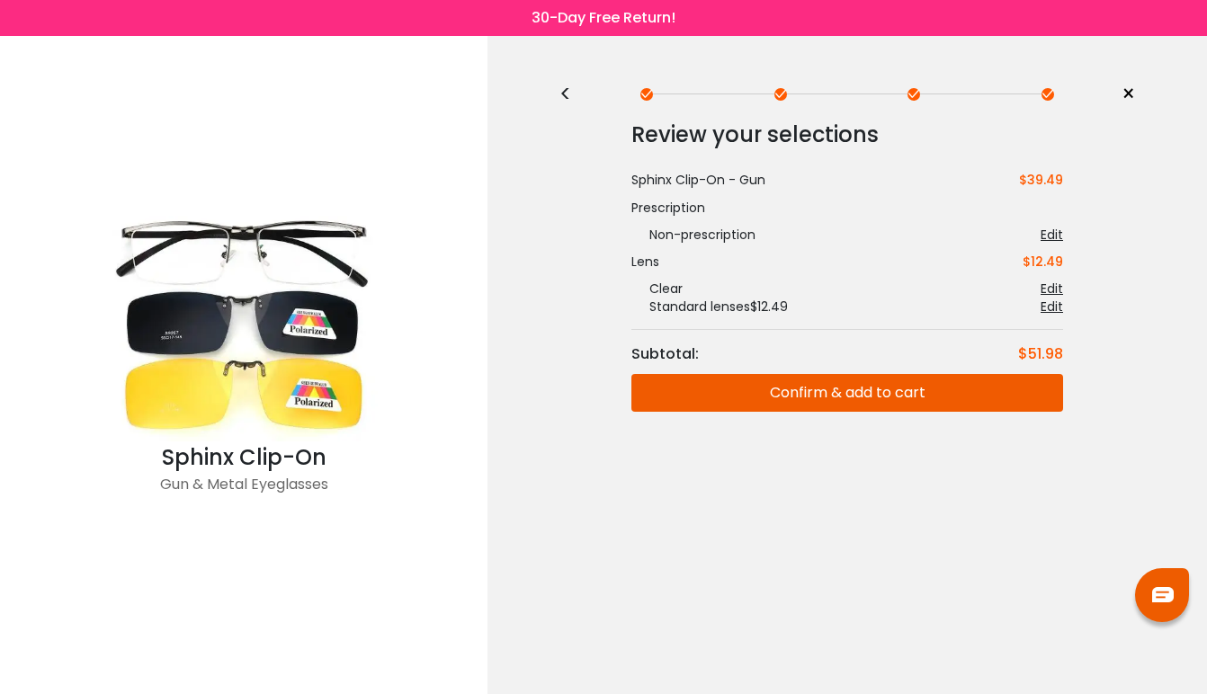
click at [848, 388] on button "Confirm & add to cart" at bounding box center [847, 393] width 432 height 38
